Goal: Transaction & Acquisition: Purchase product/service

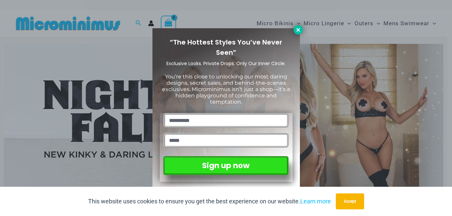
click at [298, 29] on icon at bounding box center [298, 30] width 6 height 6
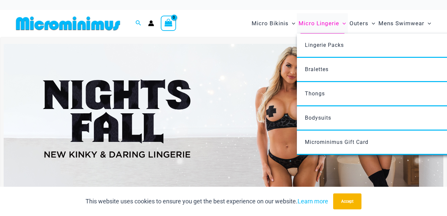
click at [327, 23] on span "Micro Lingerie" at bounding box center [319, 23] width 41 height 17
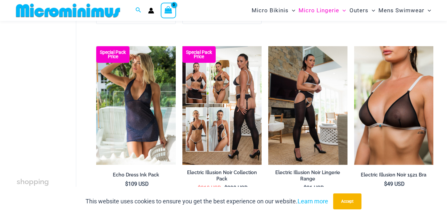
scroll to position [635, 0]
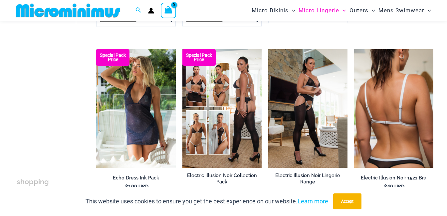
click at [400, 111] on img at bounding box center [393, 108] width 79 height 119
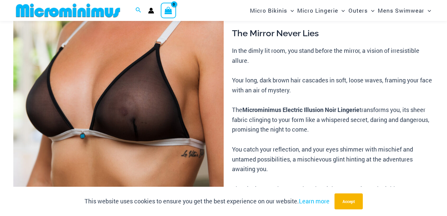
scroll to position [106, 0]
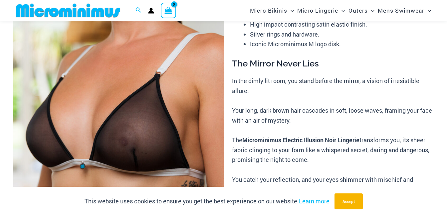
click at [144, 135] on img at bounding box center [118, 112] width 210 height 315
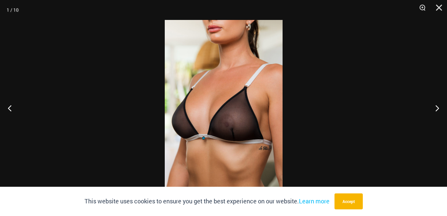
click at [243, 127] on img at bounding box center [224, 108] width 118 height 177
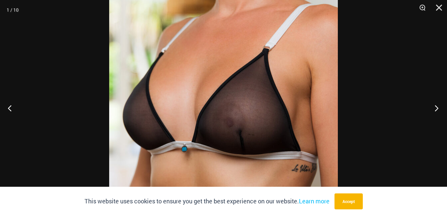
click at [437, 106] on button "Next" at bounding box center [434, 108] width 25 height 33
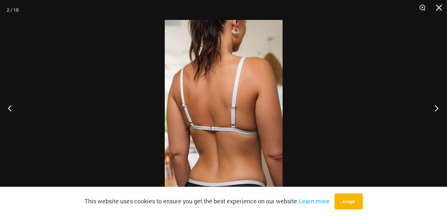
click at [437, 107] on button "Next" at bounding box center [434, 108] width 25 height 33
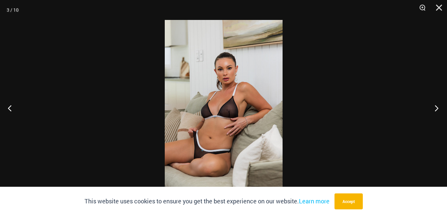
click at [437, 108] on button "Next" at bounding box center [434, 108] width 25 height 33
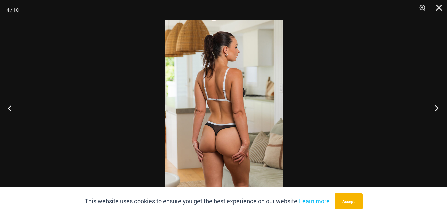
click at [438, 108] on button "Next" at bounding box center [434, 108] width 25 height 33
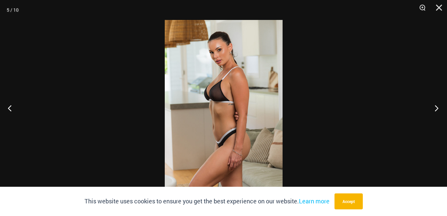
click at [438, 108] on button "Next" at bounding box center [434, 108] width 25 height 33
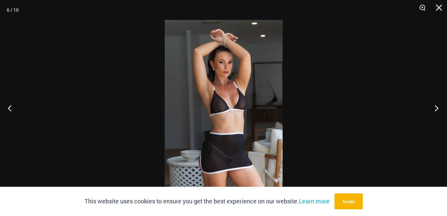
click at [440, 108] on button "Next" at bounding box center [434, 108] width 25 height 33
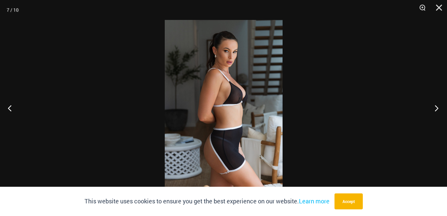
click at [440, 108] on button "Next" at bounding box center [434, 108] width 25 height 33
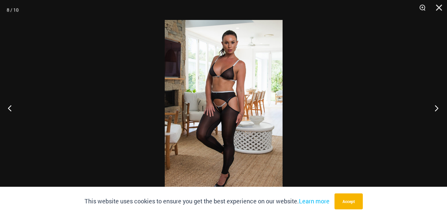
click at [441, 108] on button "Next" at bounding box center [434, 108] width 25 height 33
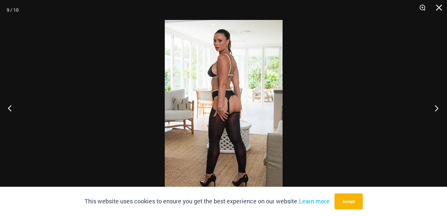
click at [442, 108] on button "Next" at bounding box center [434, 108] width 25 height 33
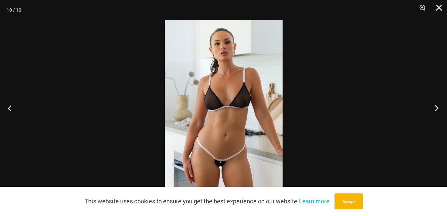
click at [443, 109] on button "Next" at bounding box center [434, 108] width 25 height 33
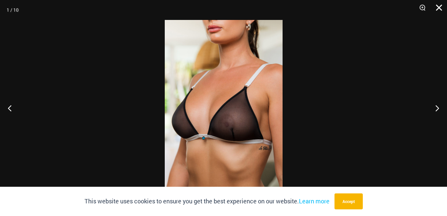
click at [438, 4] on button "Close" at bounding box center [437, 10] width 17 height 20
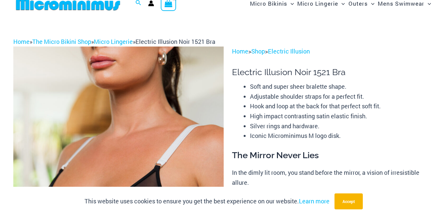
scroll to position [0, 0]
